Goal: Task Accomplishment & Management: Manage account settings

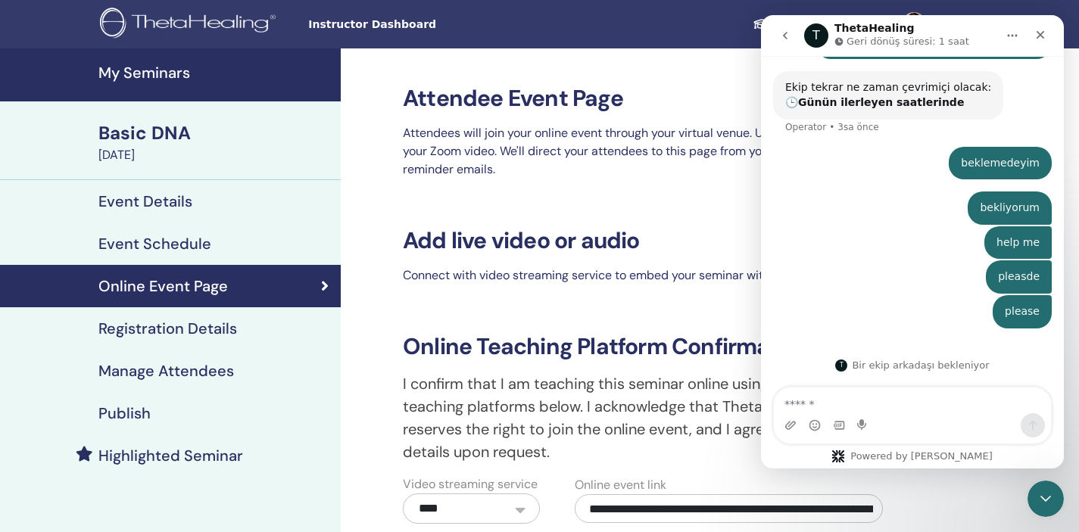
scroll to position [268, 0]
click at [416, 70] on div "Attendee Event Page Attendees will join your online event through your virtual …" at bounding box center [660, 119] width 533 height 142
click at [1040, 34] on icon "Kapat" at bounding box center [1041, 35] width 8 height 8
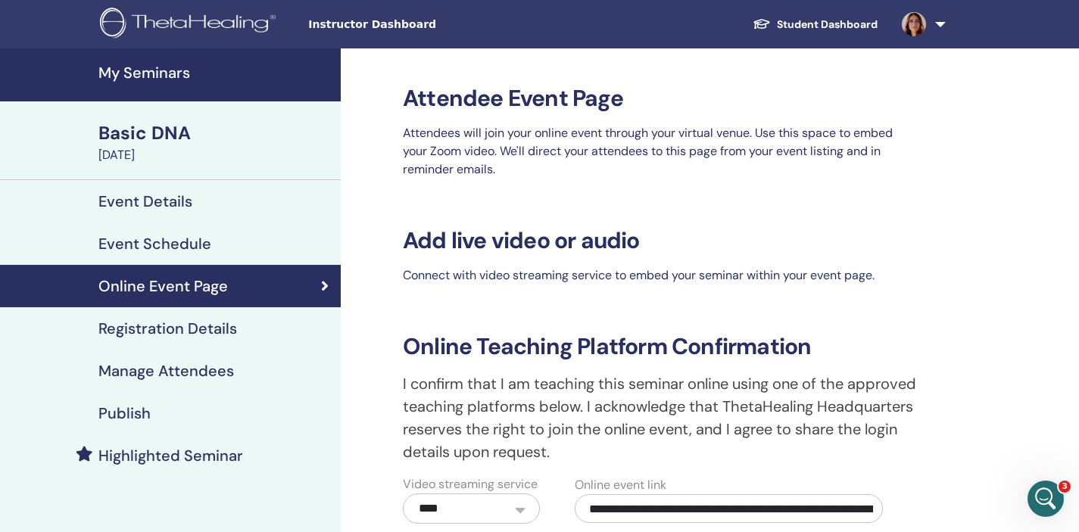
click at [938, 27] on link at bounding box center [921, 24] width 62 height 48
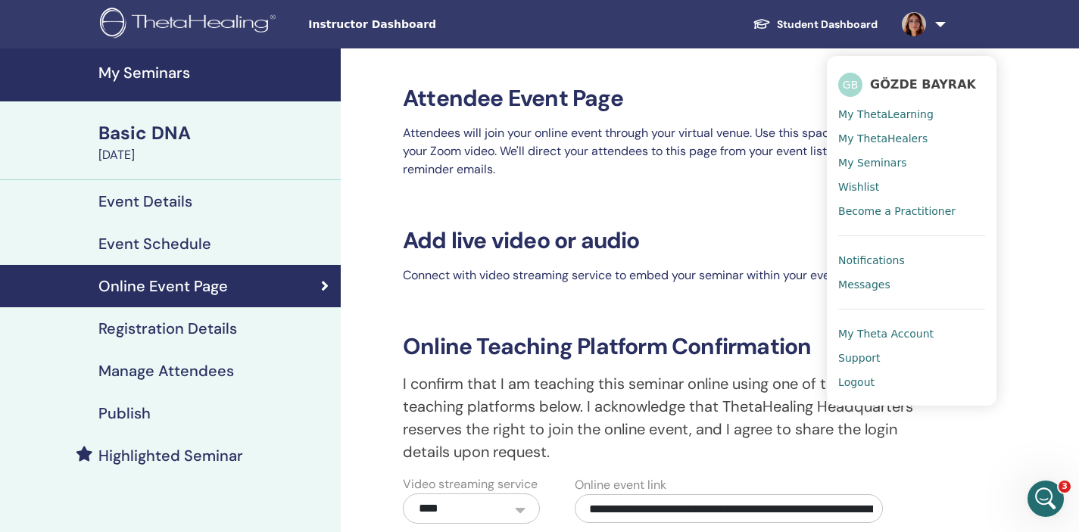
click at [931, 382] on link "Logout" at bounding box center [911, 382] width 147 height 24
click at [868, 381] on span "Logout" at bounding box center [856, 383] width 36 height 14
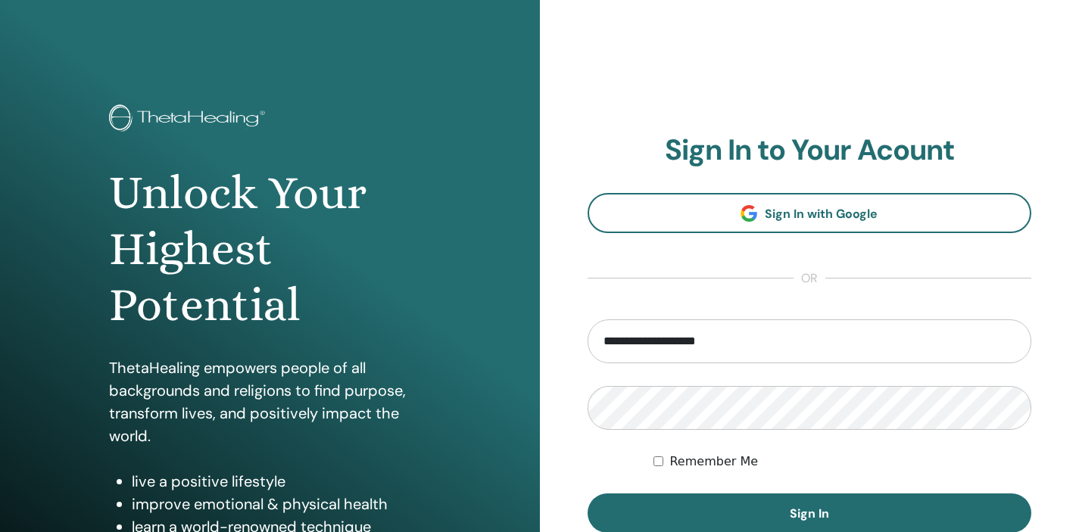
drag, startPoint x: 658, startPoint y: 342, endPoint x: 561, endPoint y: 352, distance: 97.5
click at [564, 352] on div "**********" at bounding box center [810, 363] width 540 height 727
type input "*"
click at [557, 415] on div "**********" at bounding box center [810, 363] width 540 height 727
click at [617, 332] on input "email" at bounding box center [810, 342] width 444 height 44
